Goal: Book appointment/travel/reservation

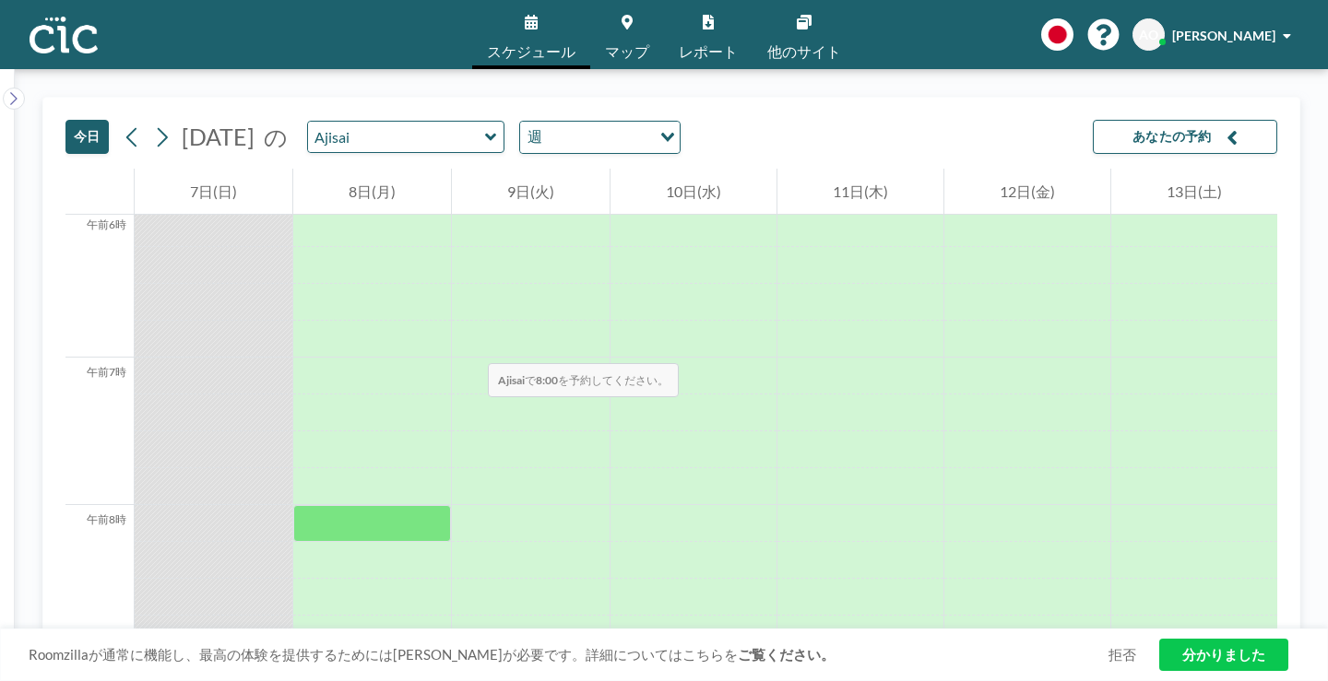
scroll to position [866, 0]
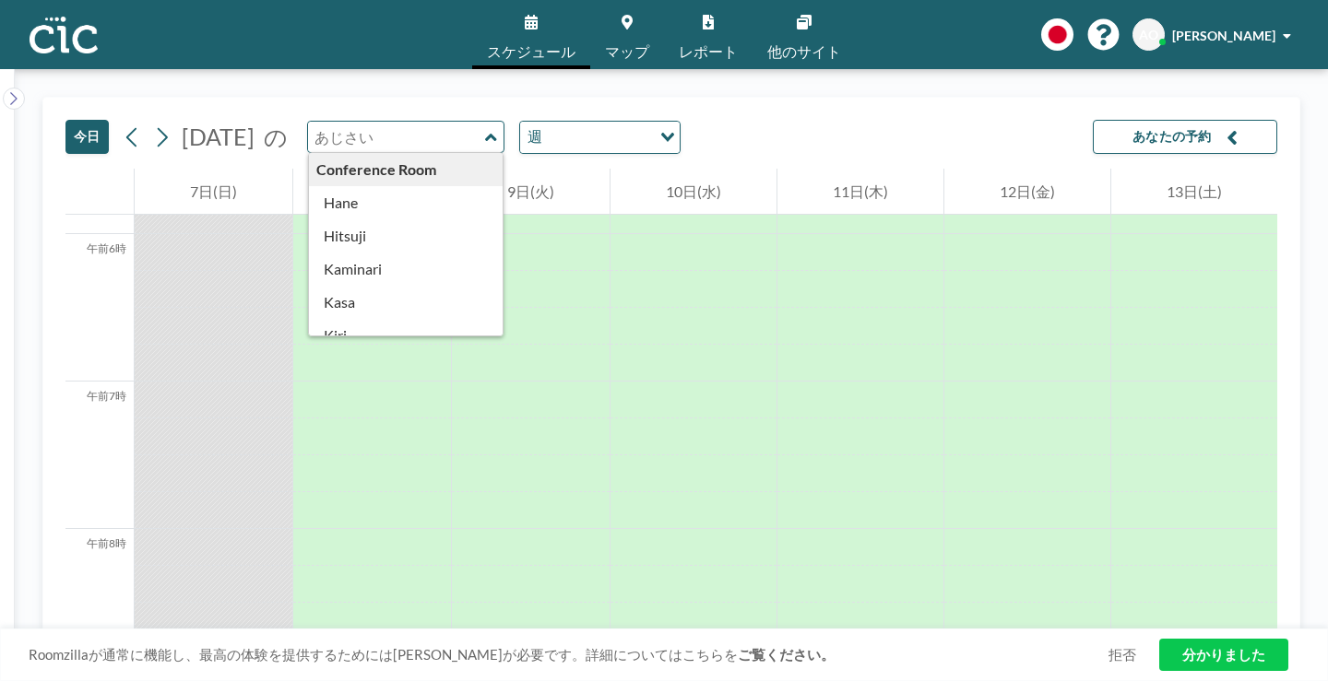
click at [354, 122] on input "text" at bounding box center [396, 137] width 177 height 30
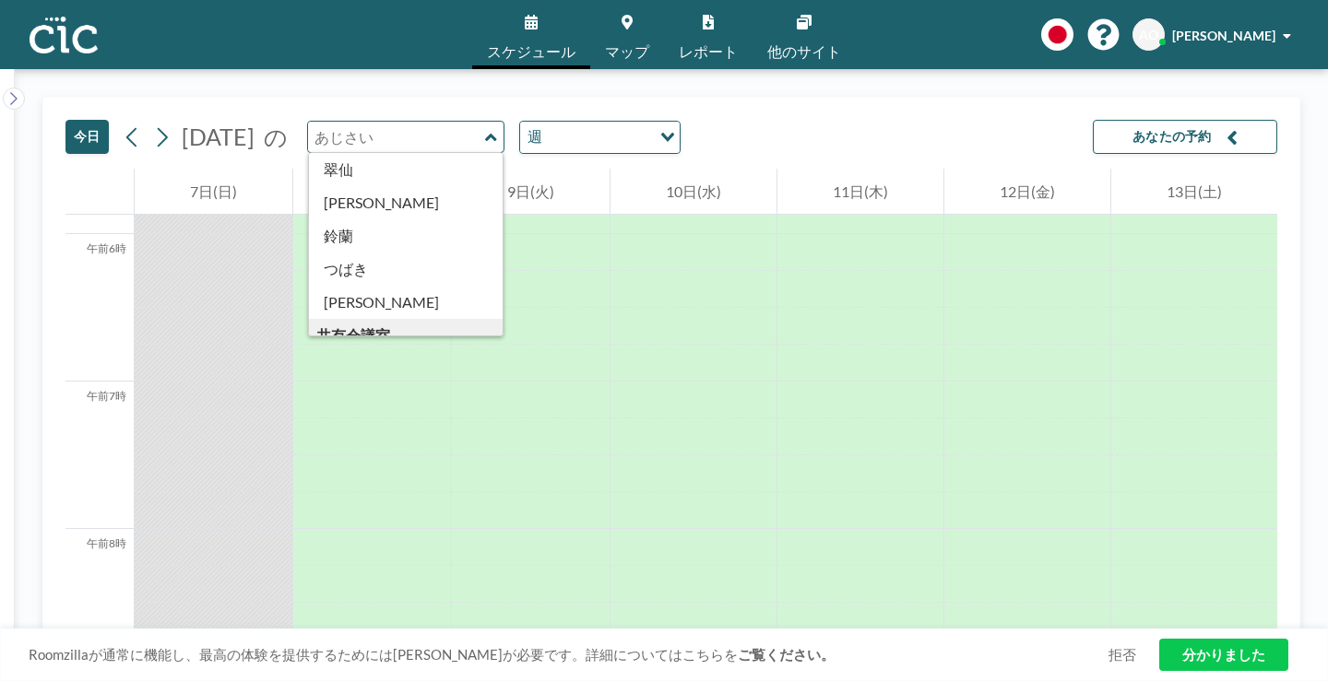
scroll to position [766, 0]
type input "Suji"
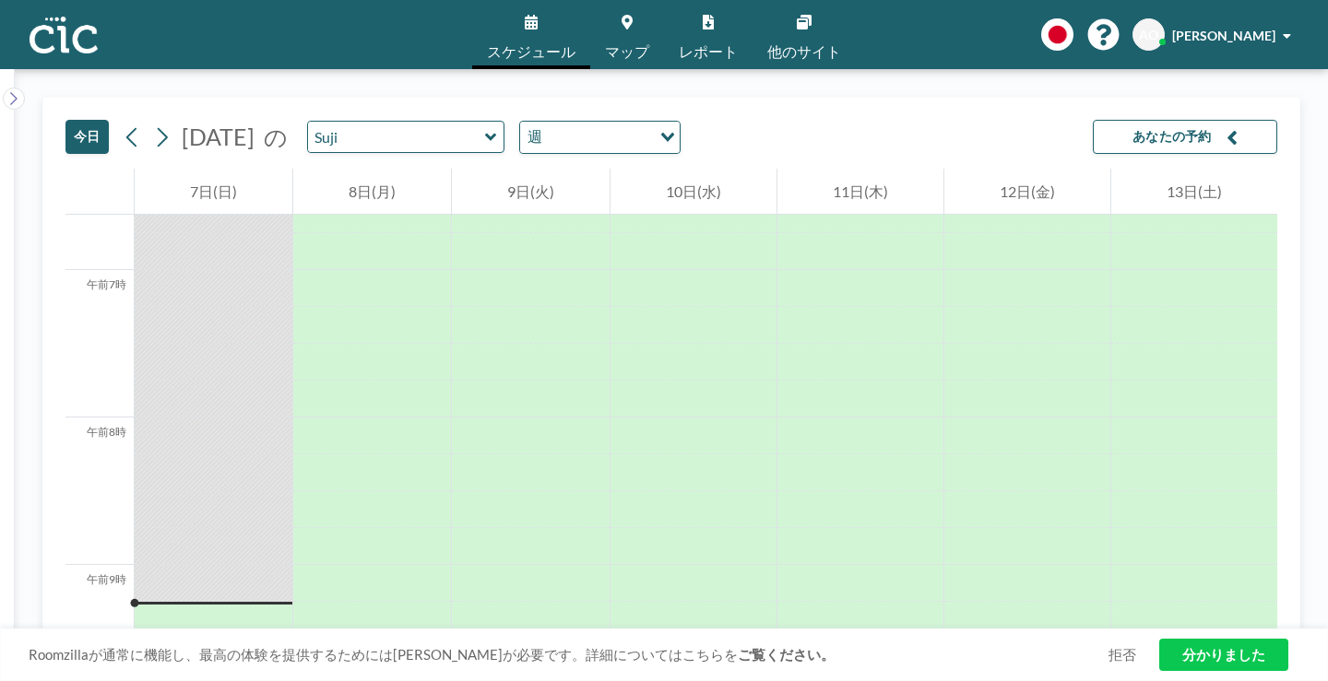
scroll to position [1079, 0]
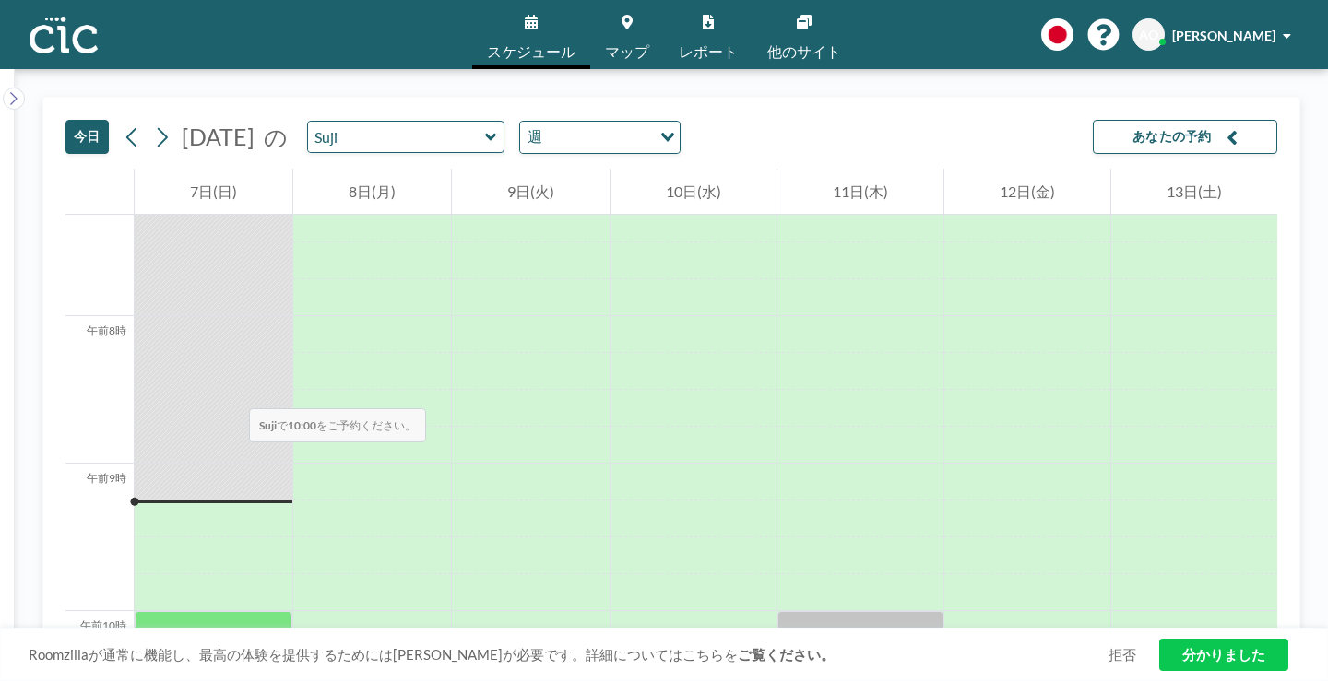
click at [183, 611] on div at bounding box center [214, 629] width 158 height 37
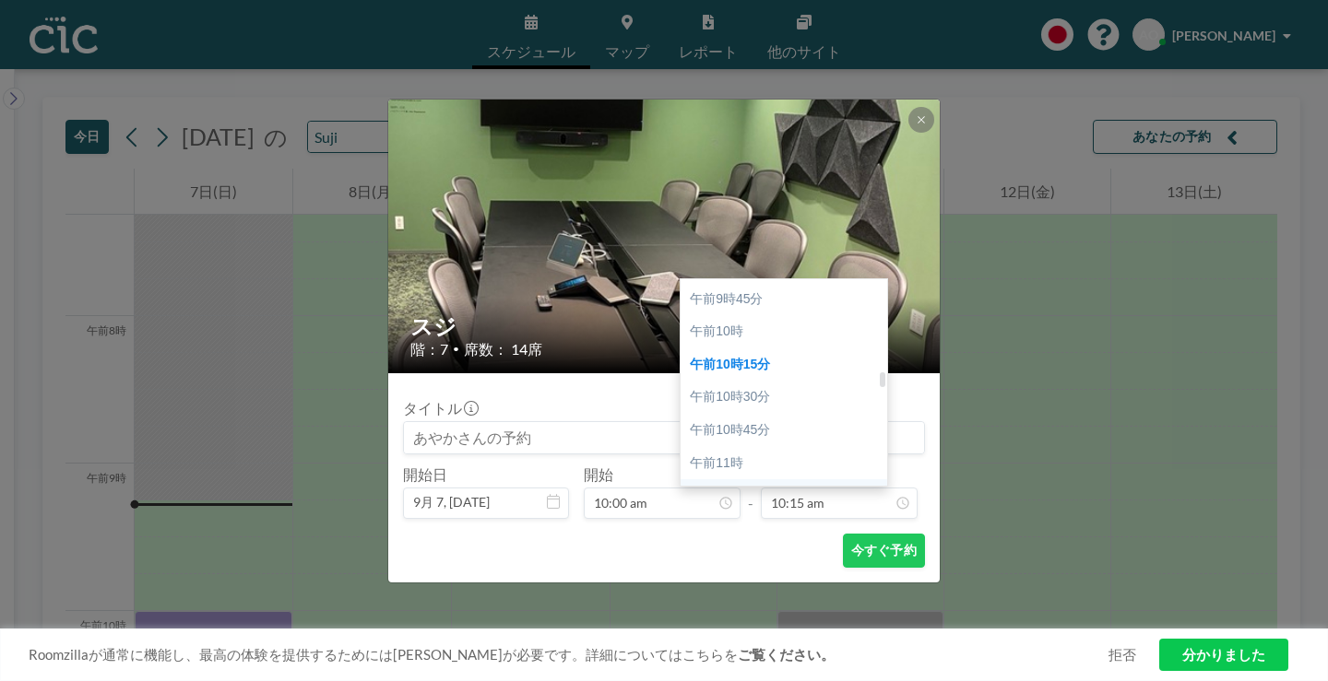
scroll to position [1332, 0]
click at [736, 522] on div "午後12時" at bounding box center [783, 538] width 207 height 33
type input "12:00 pm"
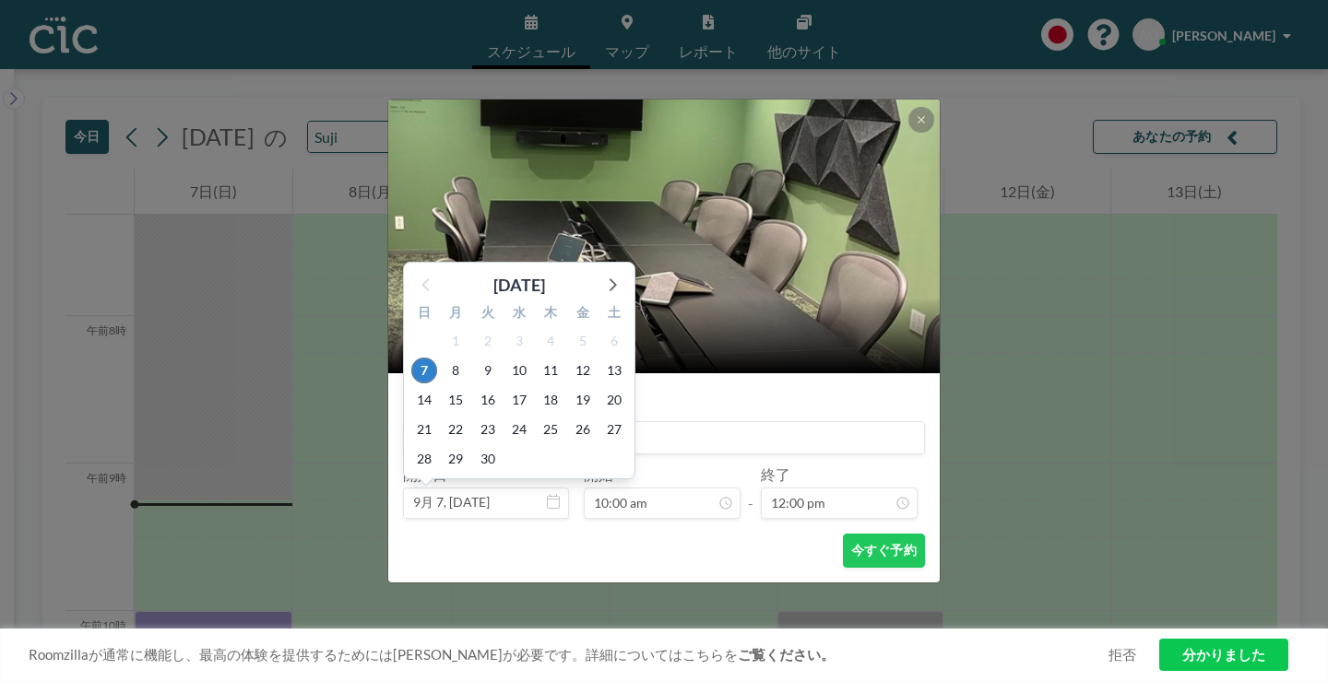
scroll to position [59, 0]
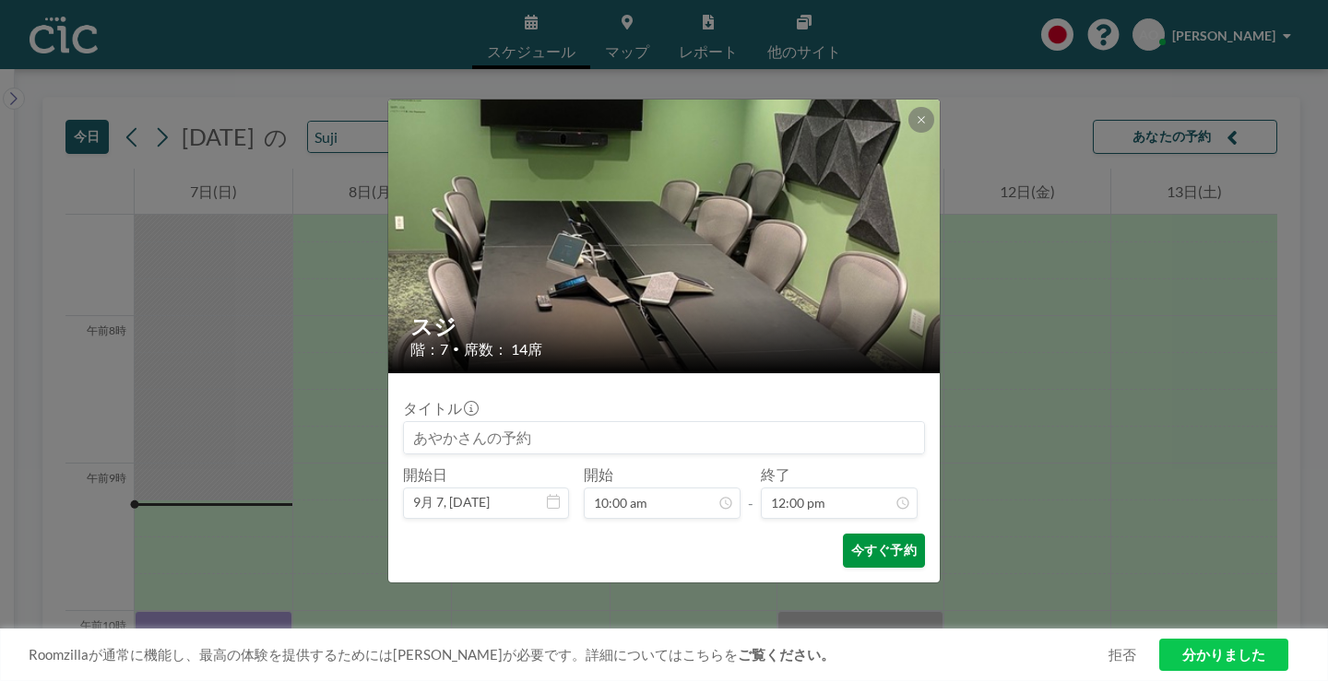
click at [851, 542] on font "今すぐ予約" at bounding box center [883, 550] width 65 height 16
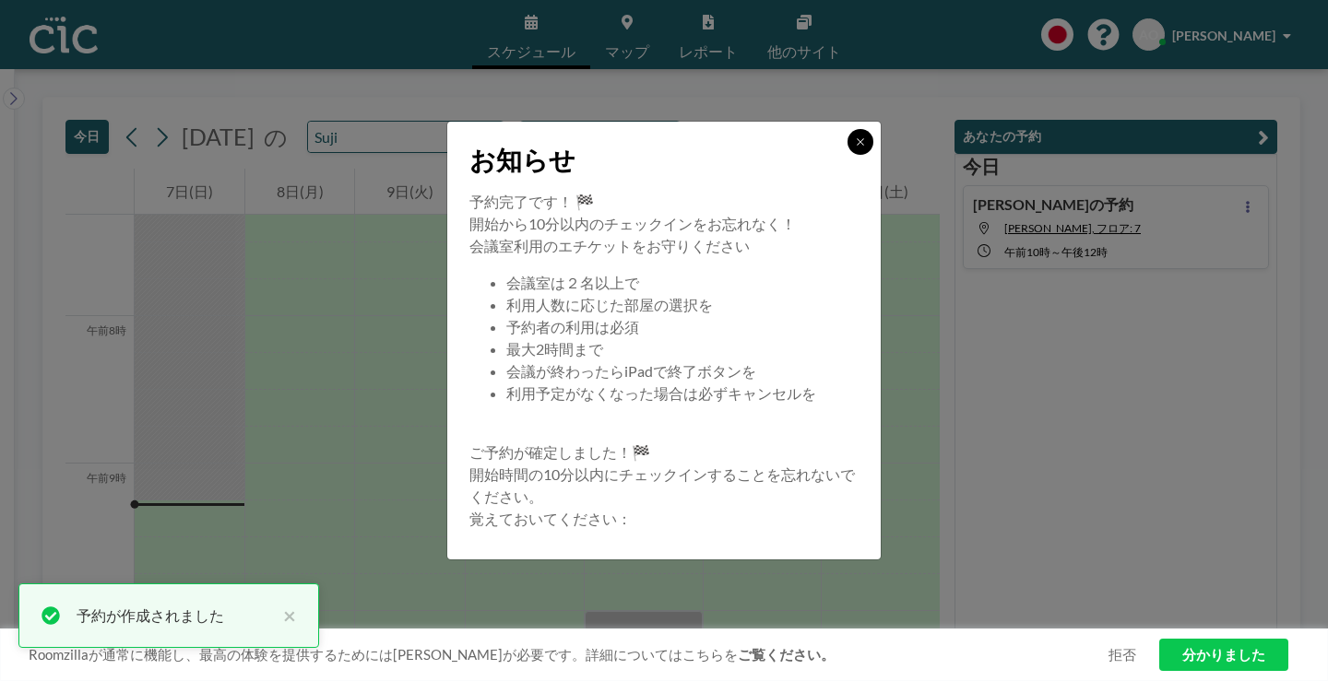
click at [847, 155] on button at bounding box center [860, 142] width 26 height 26
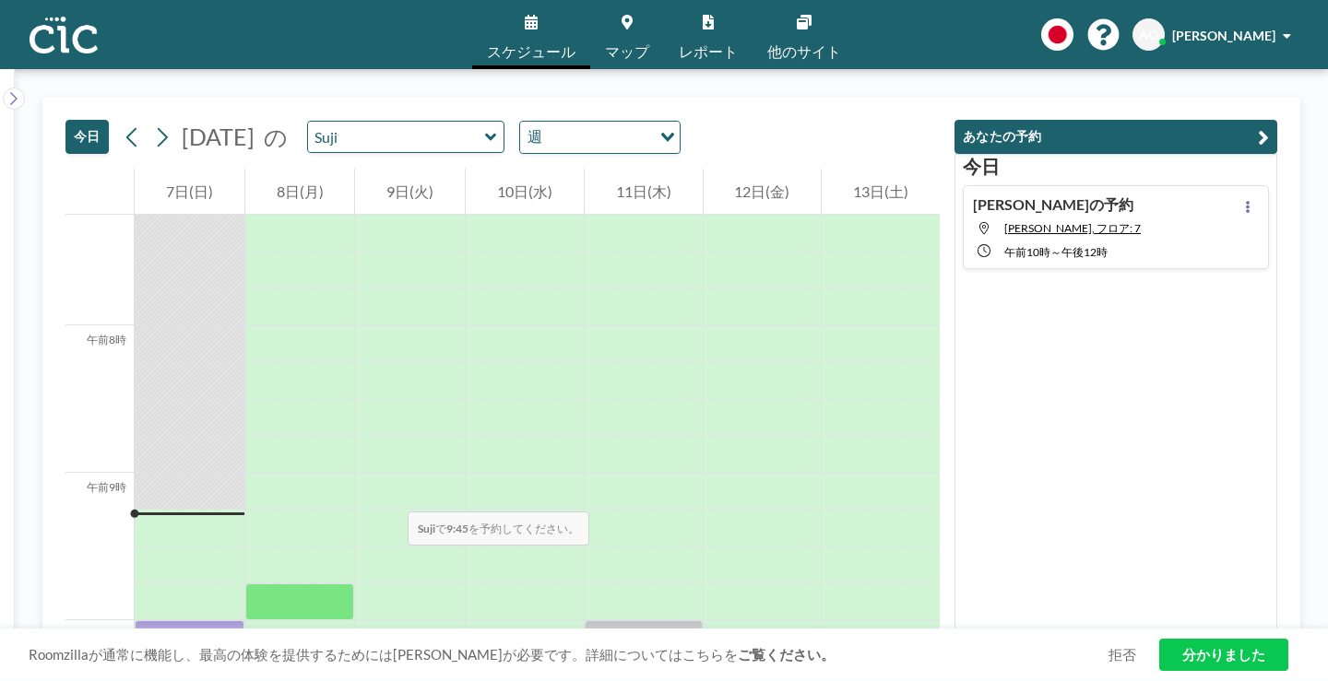
scroll to position [1130, 0]
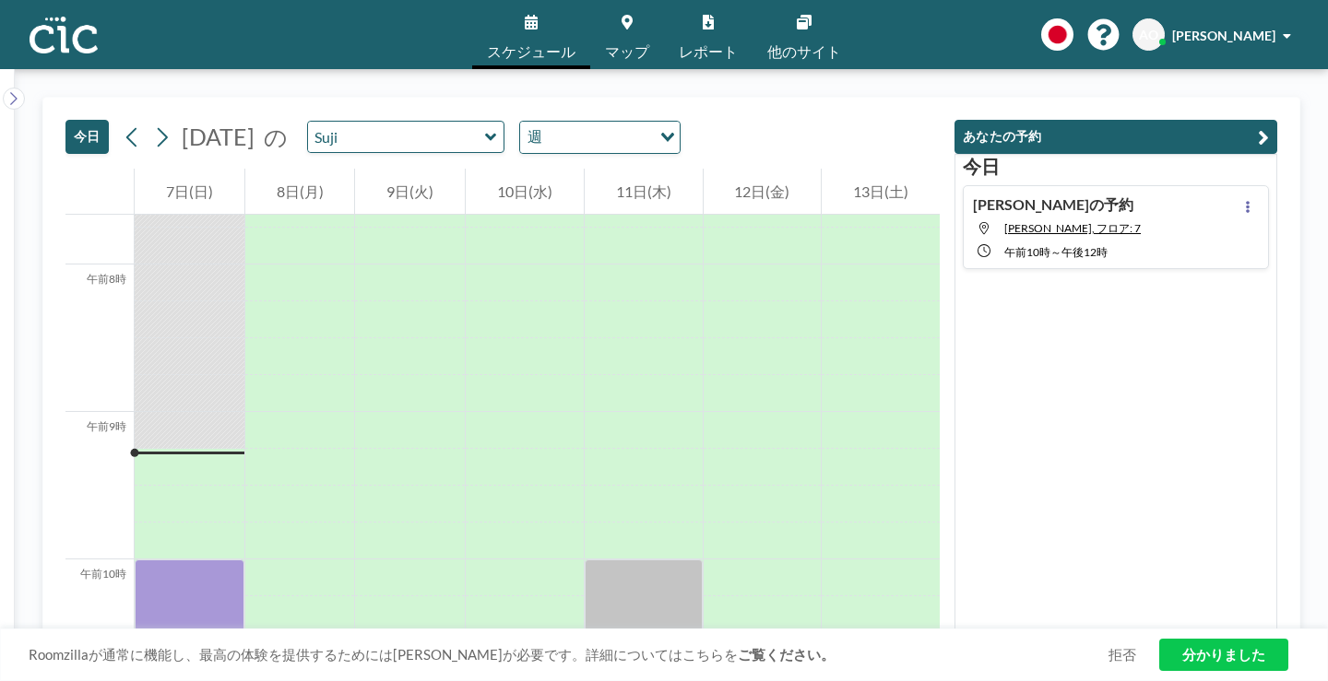
click at [1201, 185] on div "あやかさんの予約 Suji, フロア: 7 午前10時 ～ 午後12時" at bounding box center [1116, 227] width 306 height 84
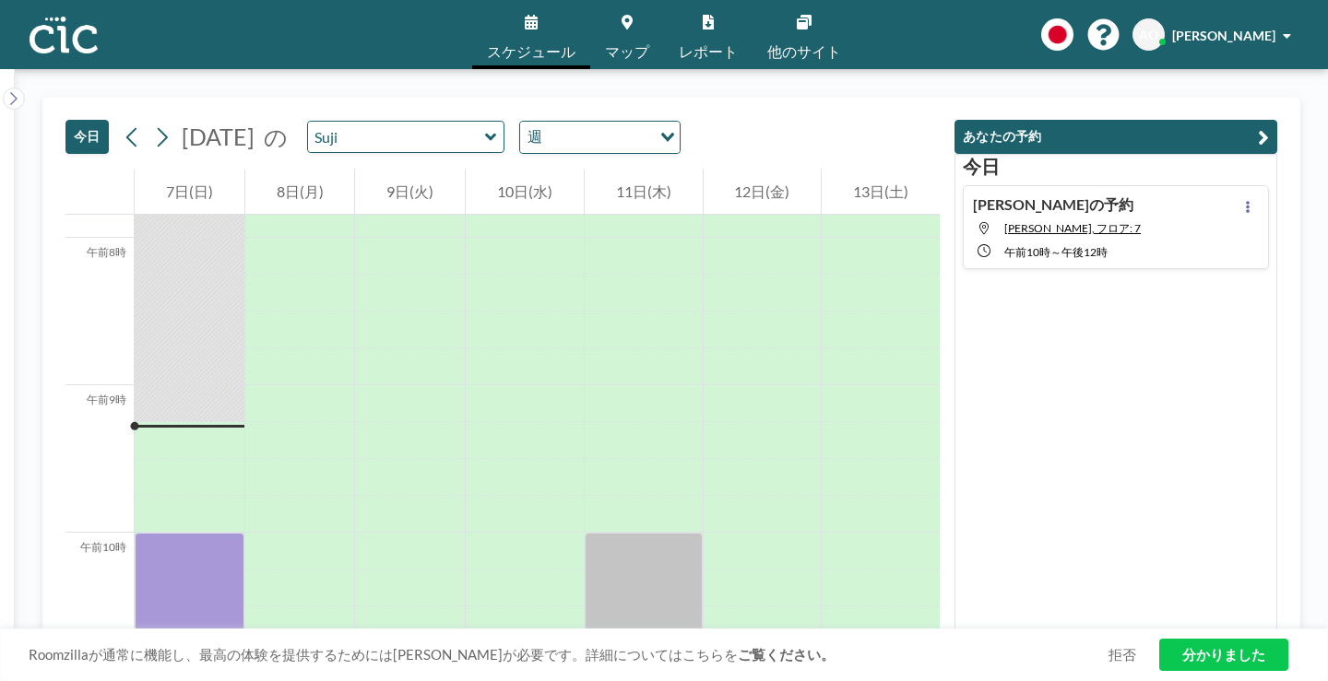
scroll to position [1168, 0]
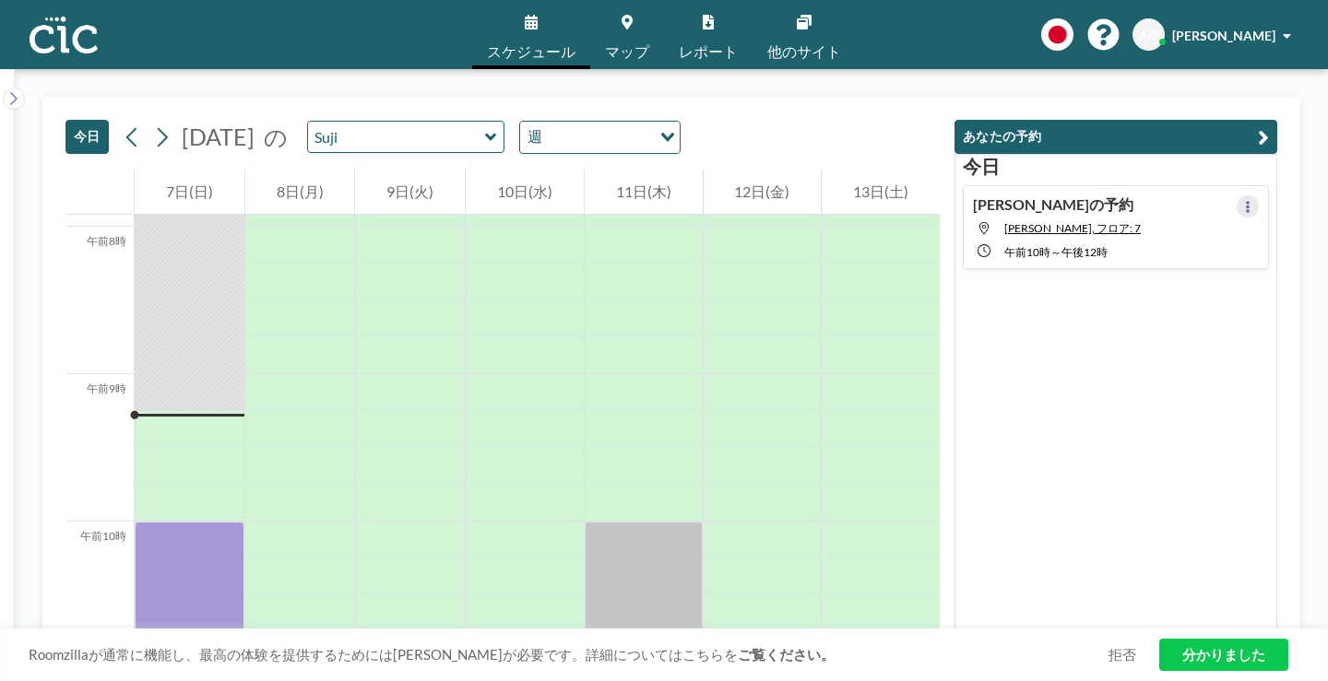
click at [1249, 201] on icon at bounding box center [1248, 207] width 4 height 12
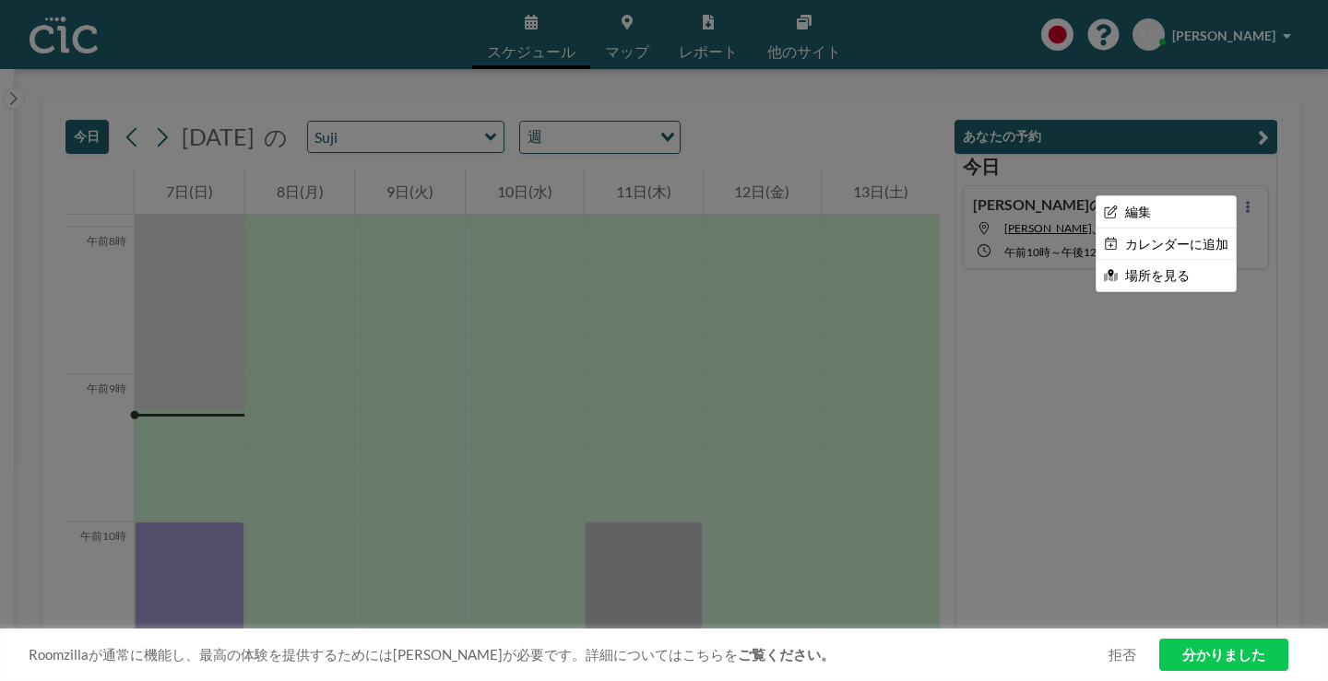
click at [1070, 217] on div at bounding box center [664, 340] width 1328 height 681
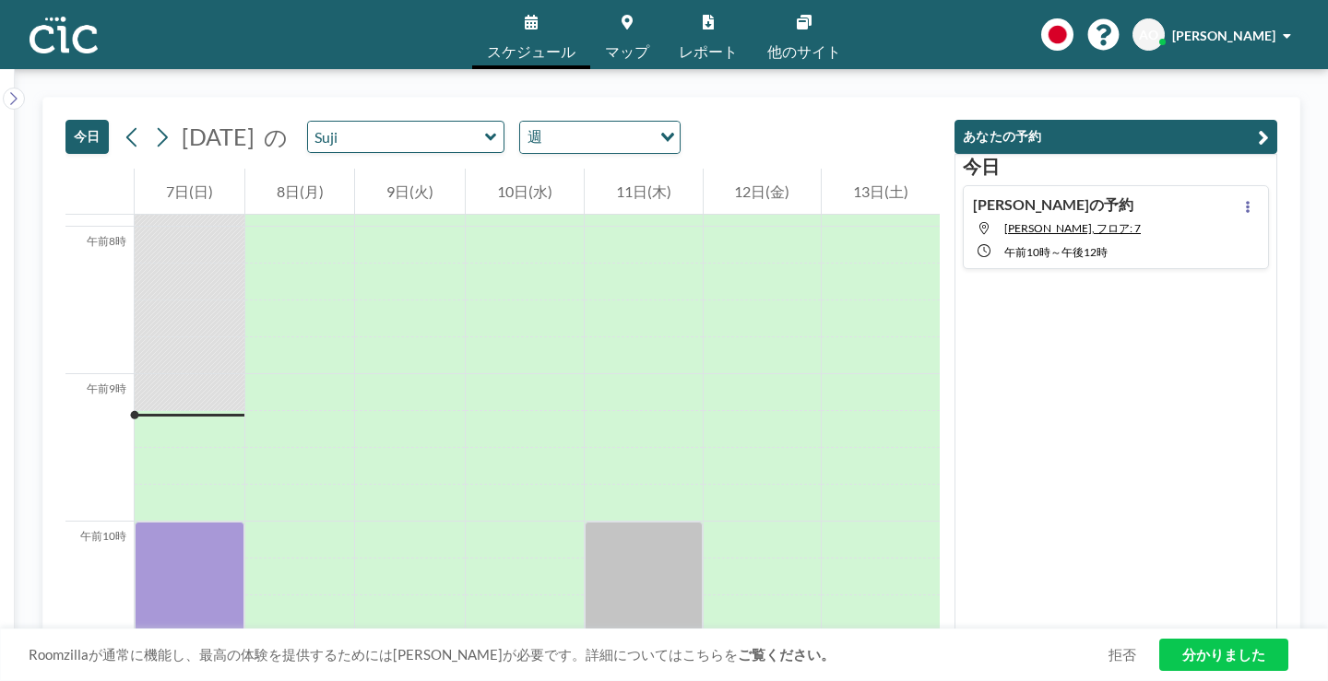
click at [1174, 192] on div "あやかさんの予約 Suji, フロア: 7 午前10時 ～ 午後12時" at bounding box center [1116, 227] width 306 height 84
click at [1251, 201] on icon at bounding box center [1247, 207] width 7 height 12
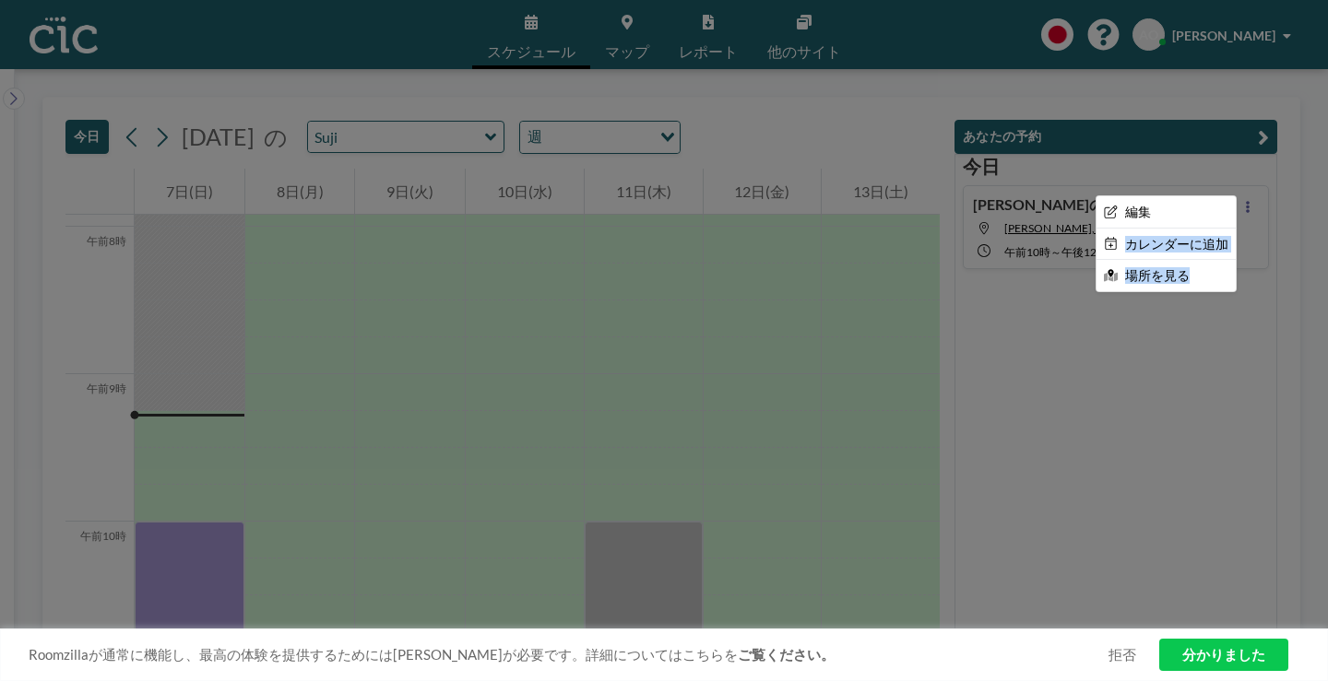
drag, startPoint x: 1191, startPoint y: 172, endPoint x: 1209, endPoint y: 239, distance: 68.7
click at [1209, 239] on div "編集 カレンダーに追加 場所を見る" at bounding box center [1165, 243] width 141 height 97
click at [1189, 267] on font "場所を見る" at bounding box center [1157, 275] width 65 height 16
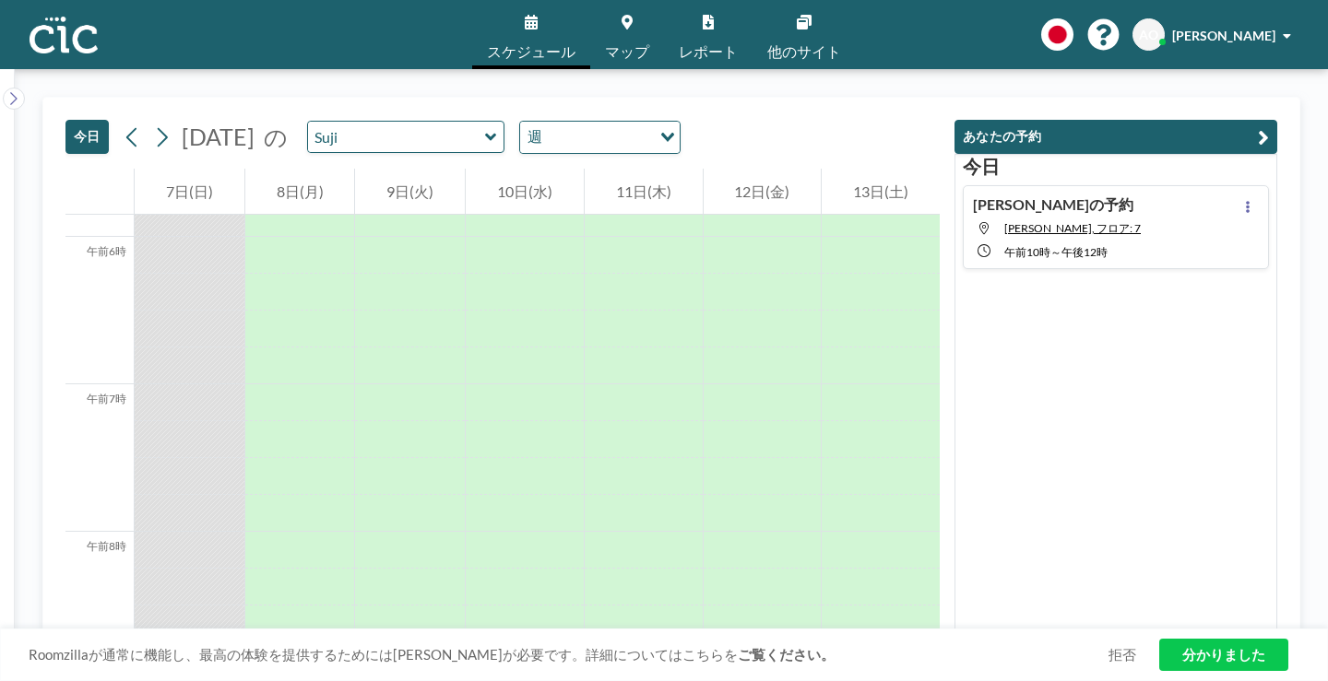
scroll to position [1079, 0]
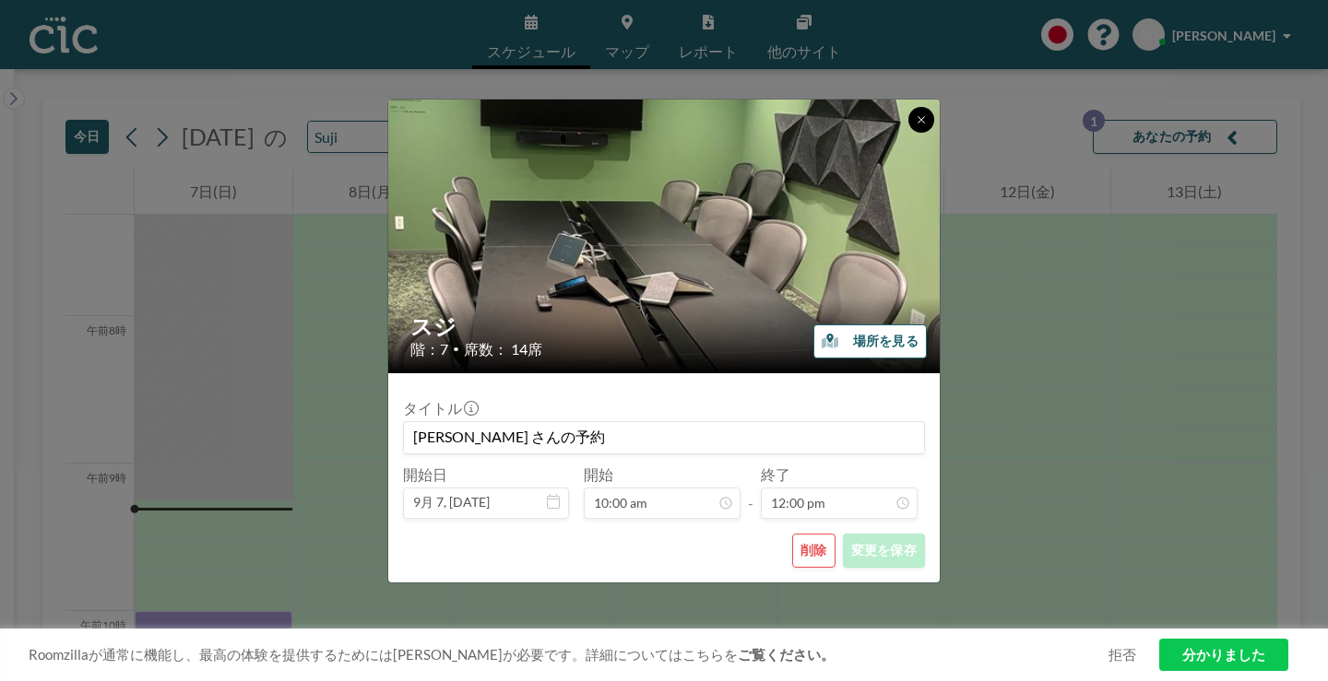
click at [908, 133] on button at bounding box center [921, 120] width 26 height 26
